Goal: Find specific fact: Find contact information

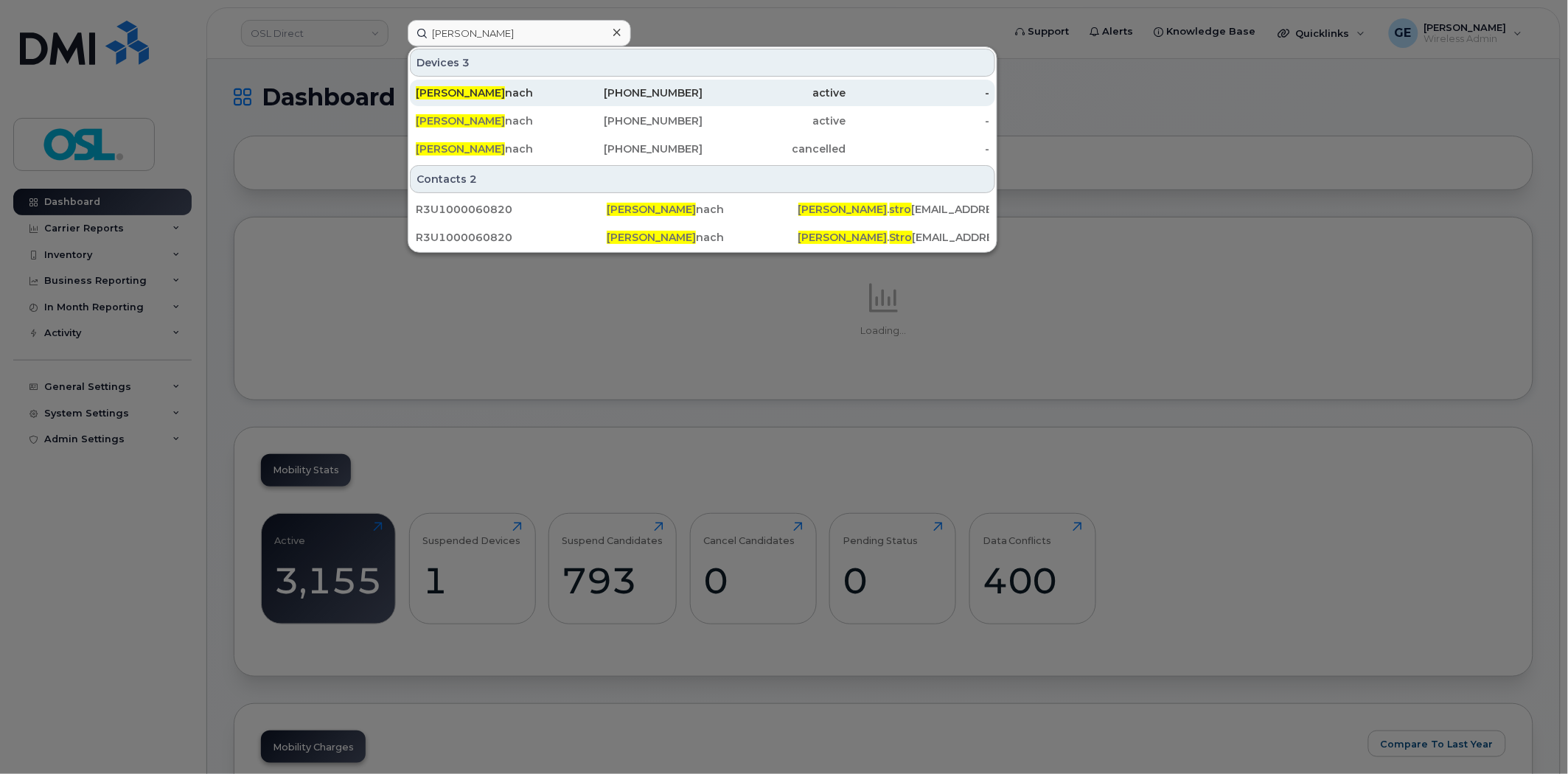
type input "[PERSON_NAME]"
click at [571, 91] on div "[PHONE_NUMBER]" at bounding box center [630, 93] width 143 height 15
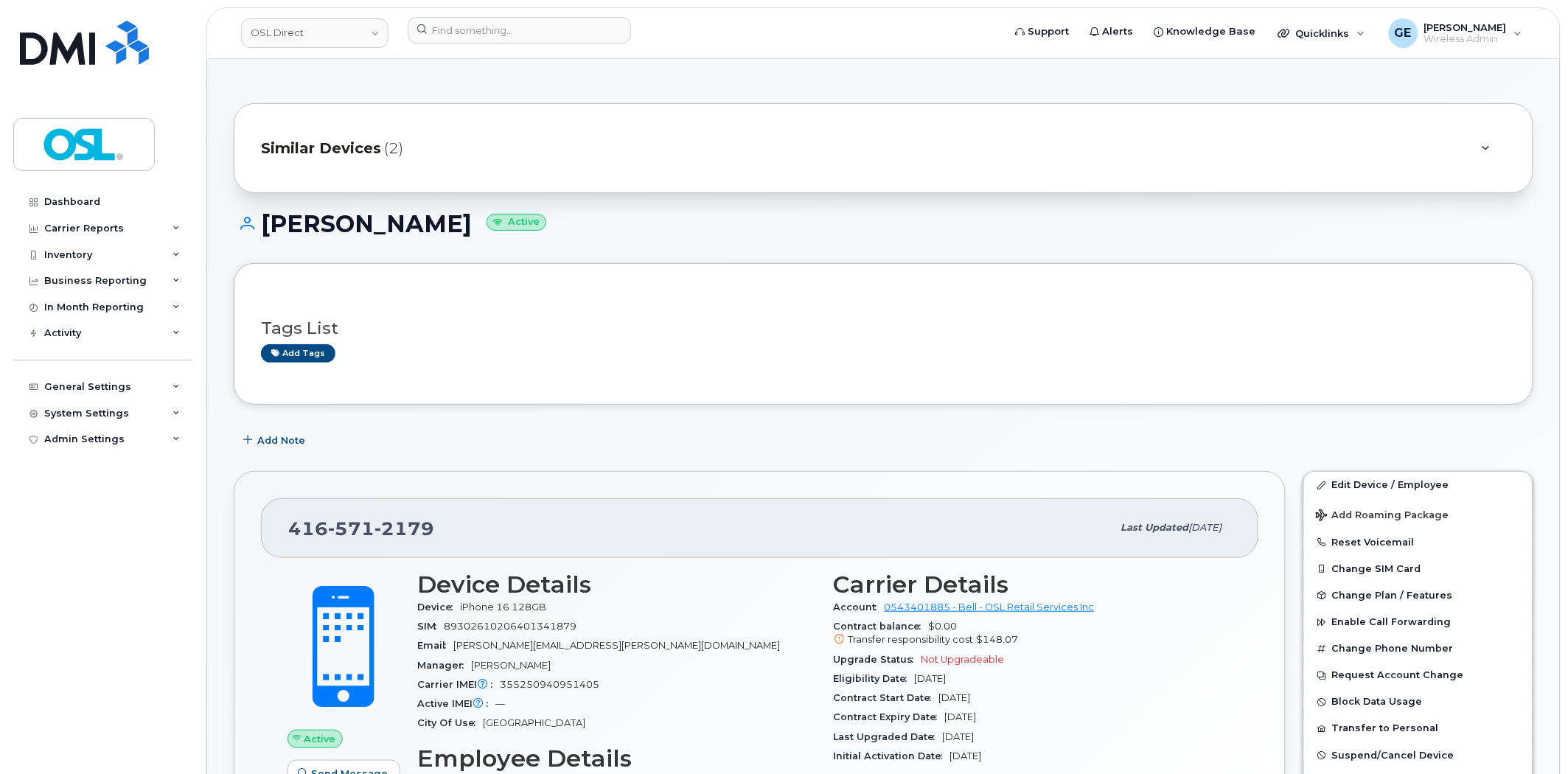
click at [548, 148] on div "Similar Devices (2)" at bounding box center [863, 149] width 1204 height 36
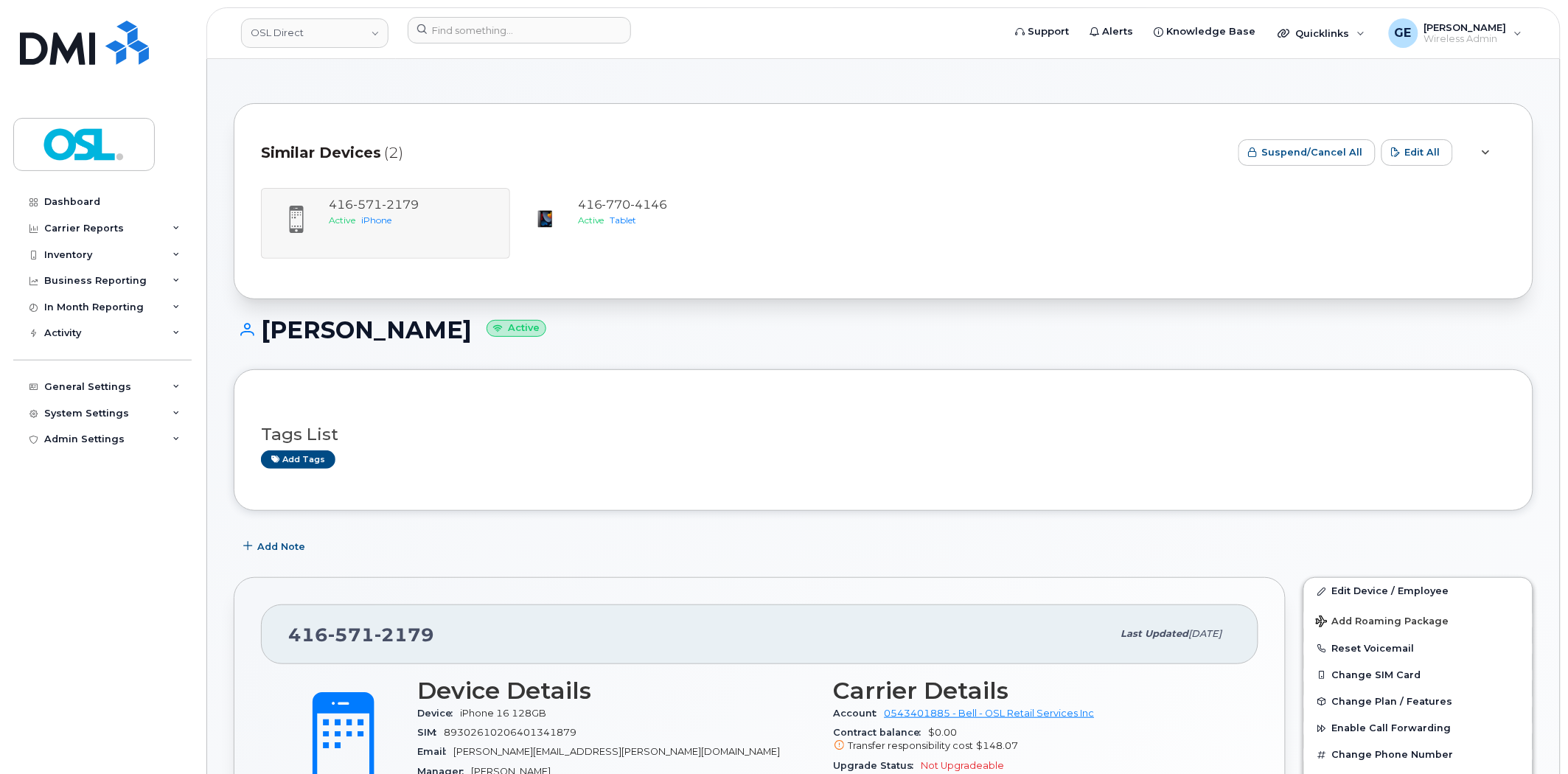
click at [687, 537] on div "Add Note" at bounding box center [882, 546] width 1299 height 27
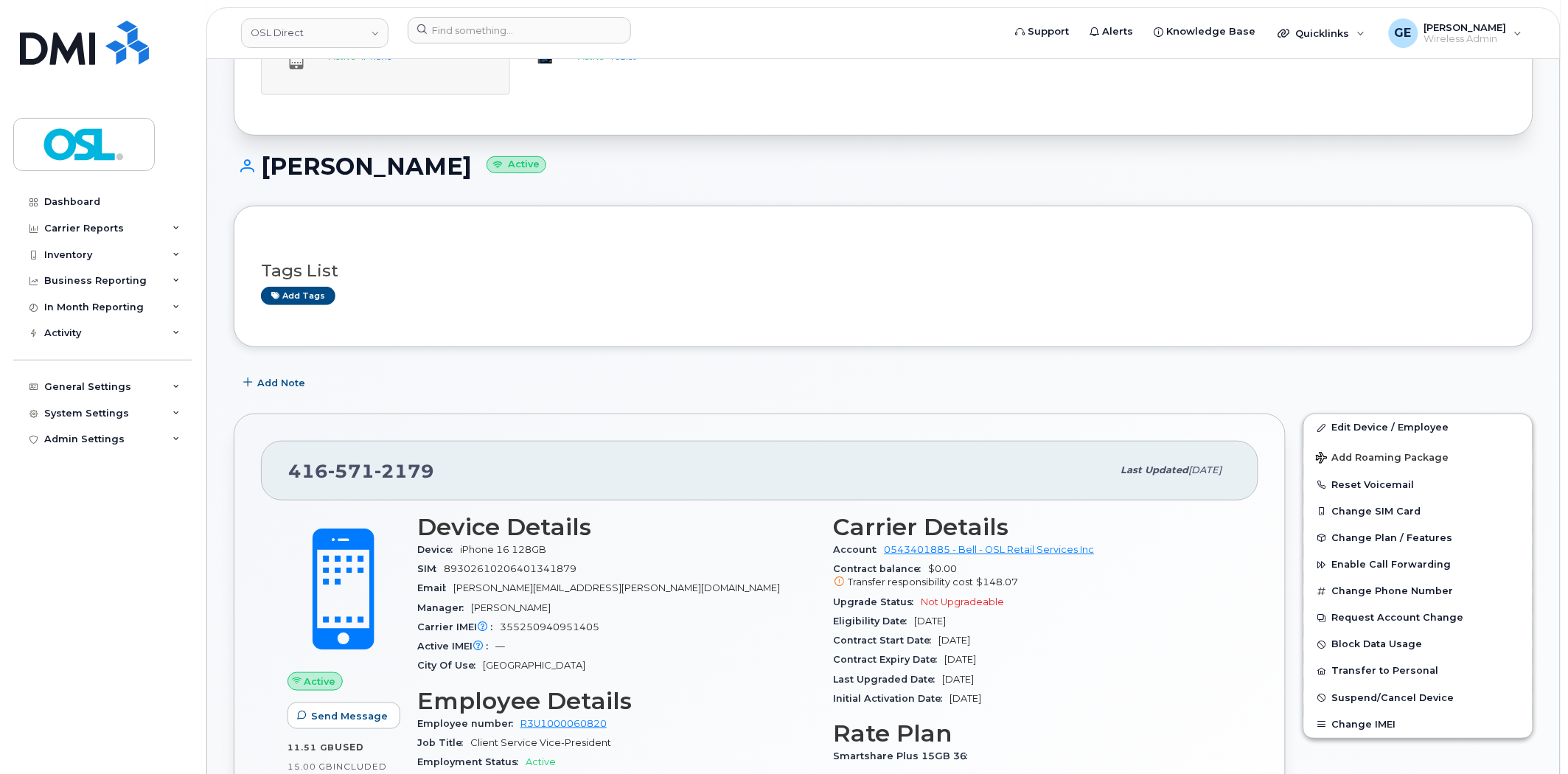
scroll to position [246, 0]
